Goal: Information Seeking & Learning: Learn about a topic

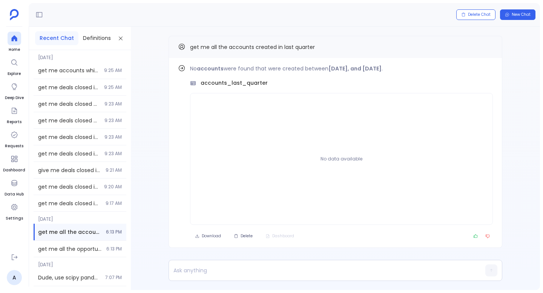
click at [57, 60] on span "[DATE]" at bounding box center [80, 55] width 93 height 11
click at [54, 85] on span "get me deals closed in this quarter" at bounding box center [68, 88] width 61 height 8
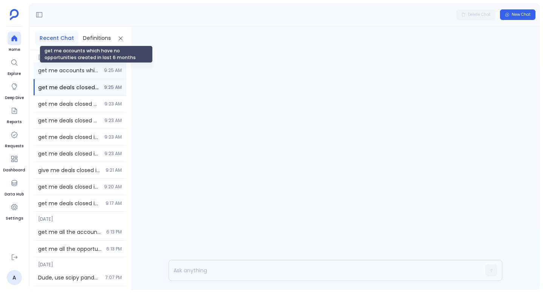
click at [65, 71] on span "get me accounts which have no opportunities created in last 6 months" at bounding box center [68, 71] width 61 height 8
